Goal: Check status: Check status

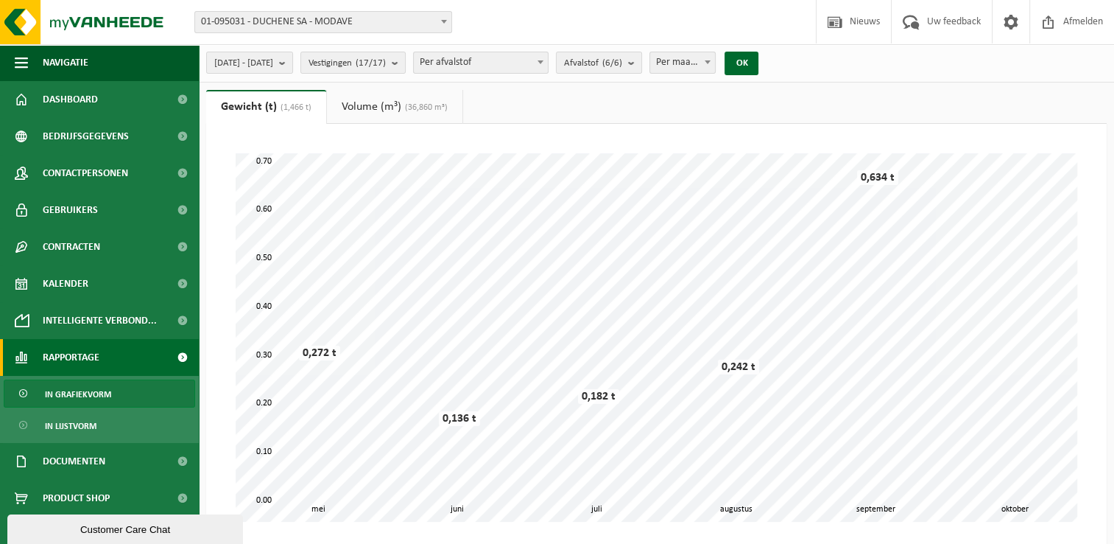
click at [439, 110] on span "(36,860 m³)" at bounding box center [424, 107] width 46 height 9
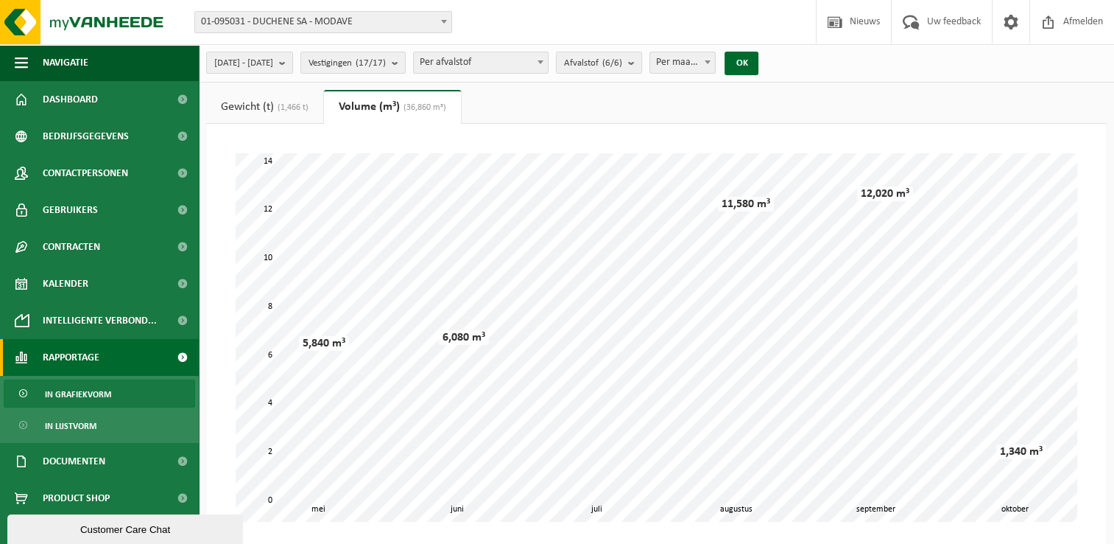
click at [287, 105] on span "(1,466 t)" at bounding box center [291, 107] width 35 height 9
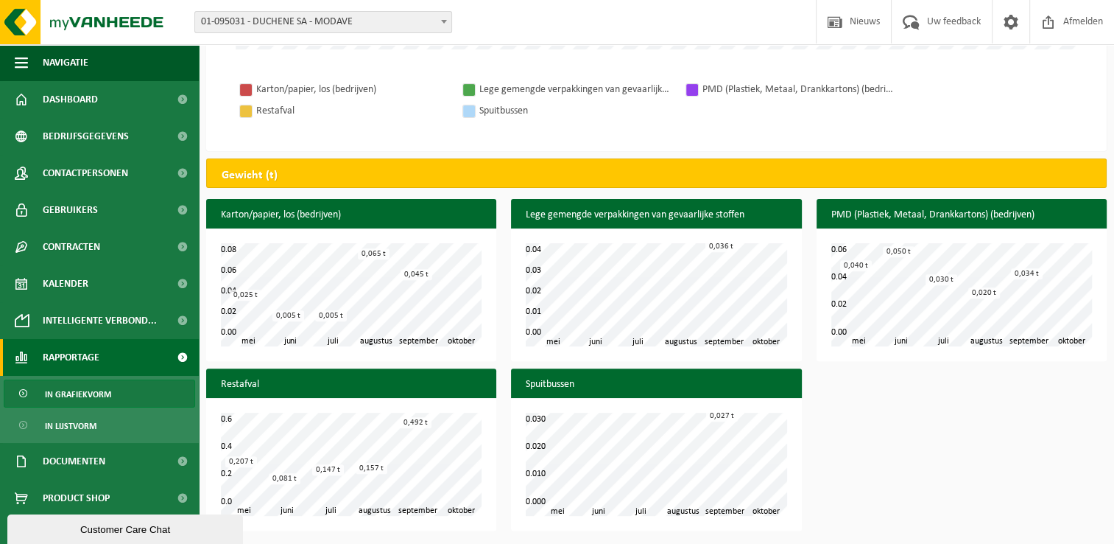
scroll to position [9, 0]
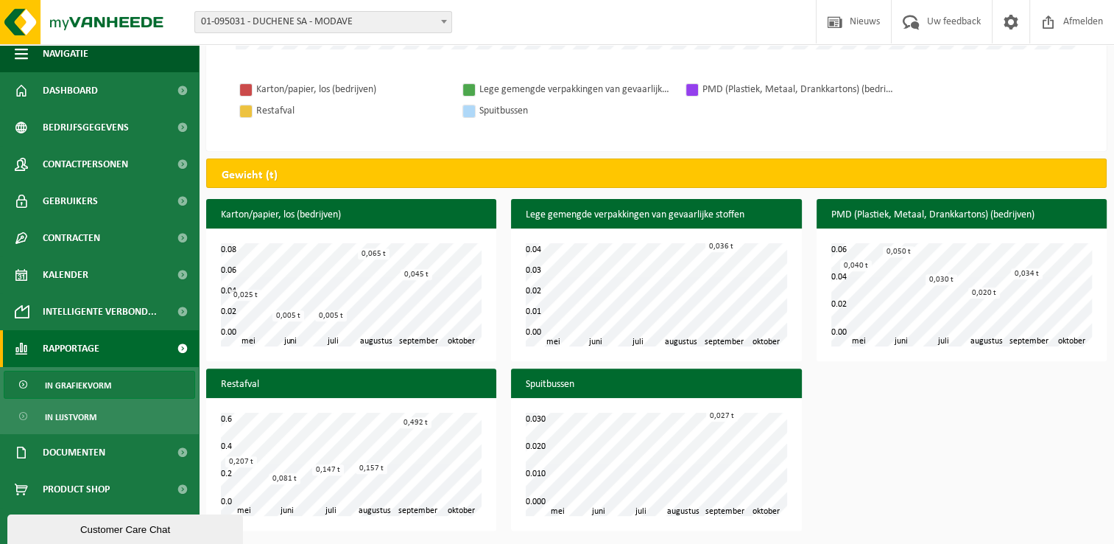
click at [171, 342] on span at bounding box center [182, 348] width 33 height 37
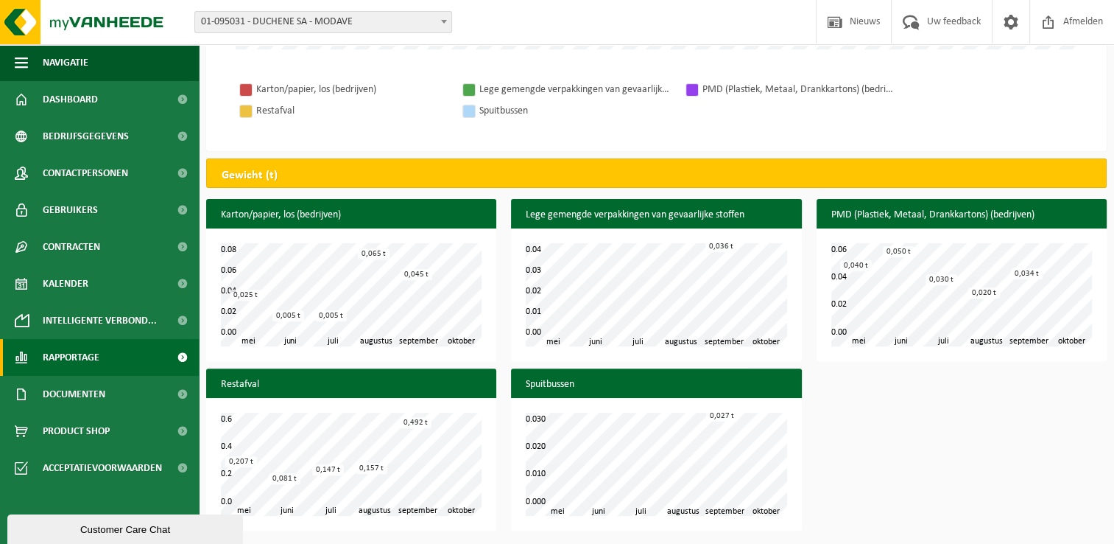
scroll to position [0, 0]
click at [186, 352] on span at bounding box center [182, 357] width 33 height 37
click at [87, 423] on span "In lijstvorm" at bounding box center [71, 426] width 52 height 28
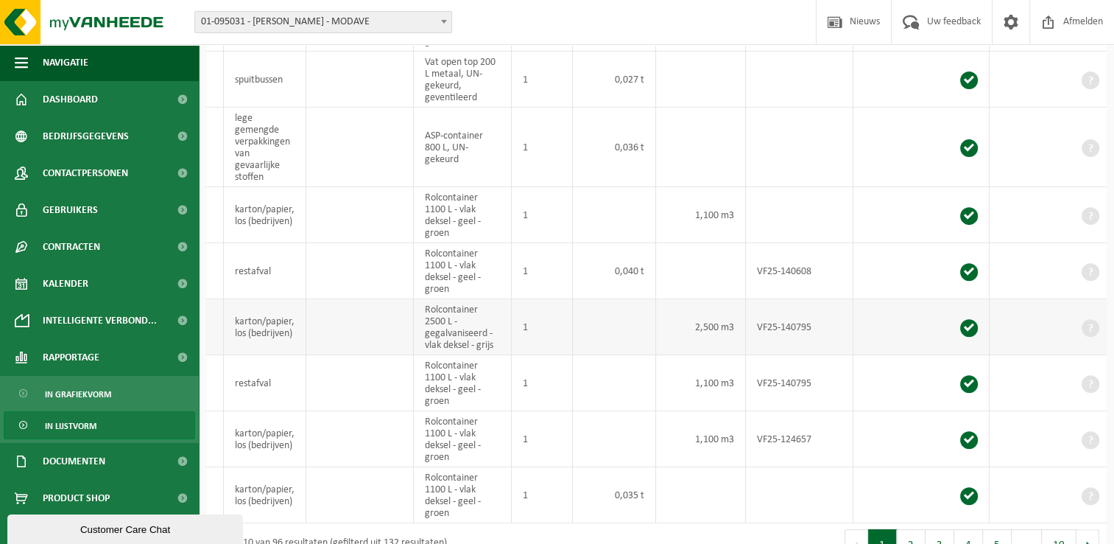
scroll to position [516, 0]
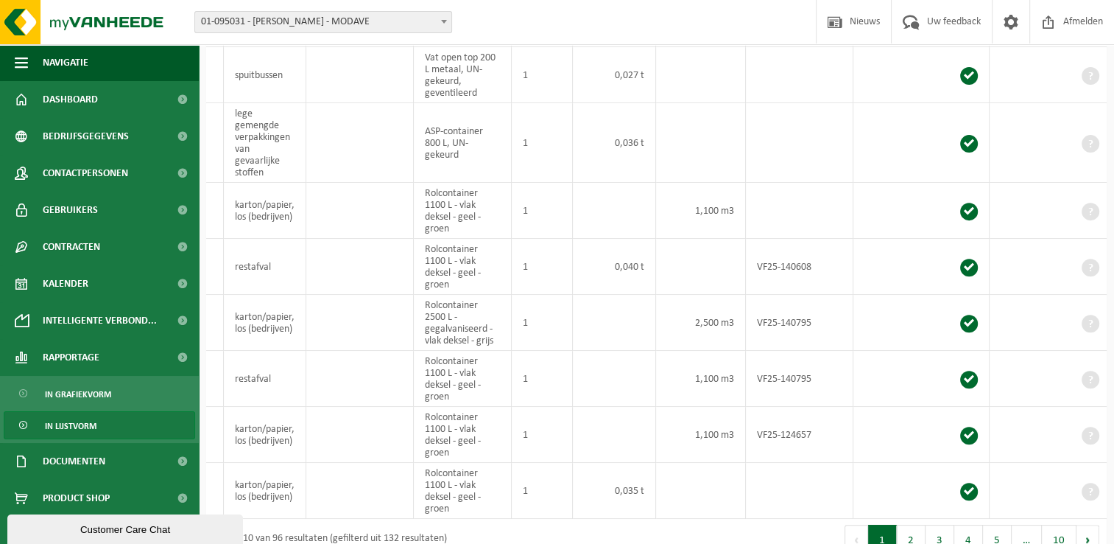
drag, startPoint x: 554, startPoint y: 524, endPoint x: 513, endPoint y: 524, distance: 41.3
click at [513, 524] on div "1 tot 10 van 96 resultaten (gefilterd uit 132 resultaten)" at bounding box center [431, 539] width 451 height 41
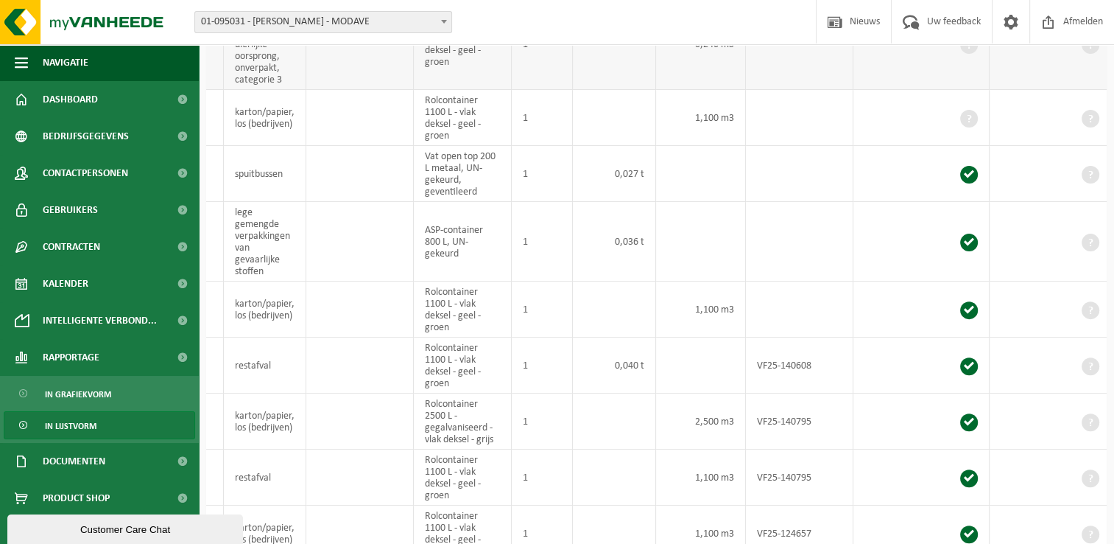
scroll to position [0, 0]
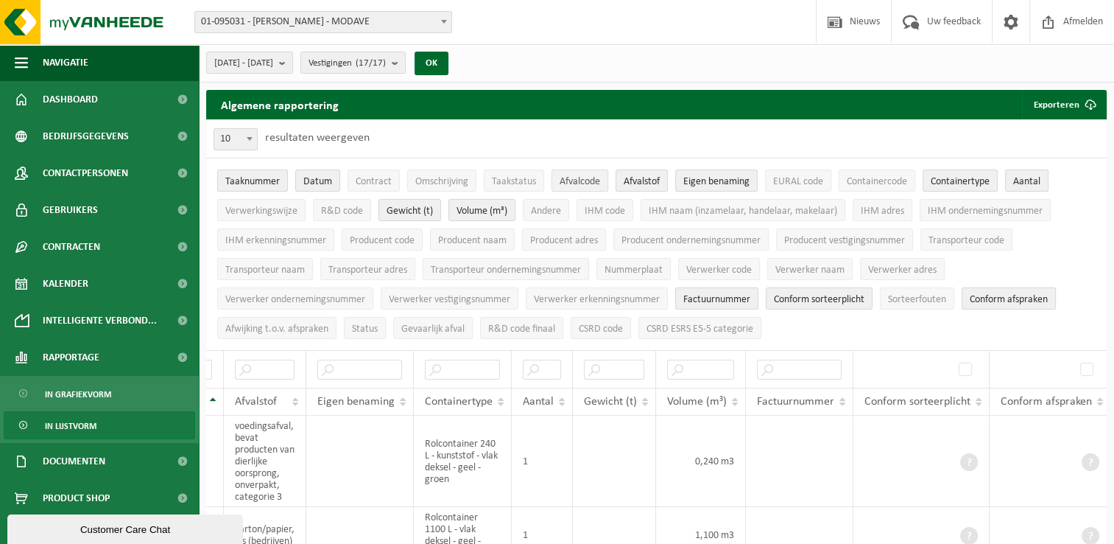
click at [582, 185] on span "Afvalcode" at bounding box center [580, 181] width 41 height 11
